Goal: Answer question/provide support

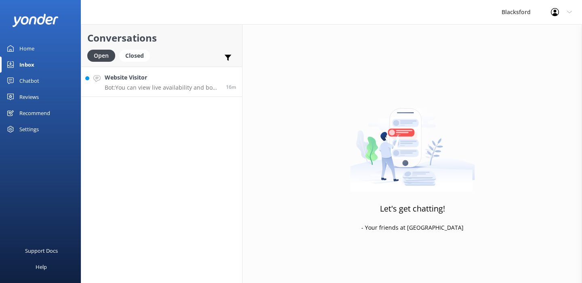
click at [127, 86] on p "Bot: You can view live availability and book your RV online by visiting [URL][D…" at bounding box center [162, 87] width 115 height 7
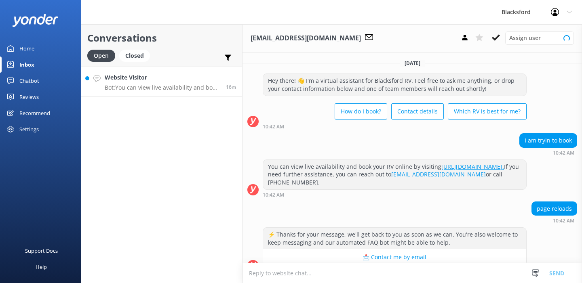
scroll to position [82, 0]
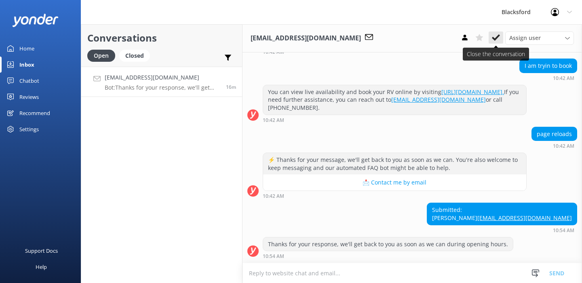
click at [497, 39] on icon at bounding box center [496, 38] width 8 height 8
